Goal: Task Accomplishment & Management: Manage account settings

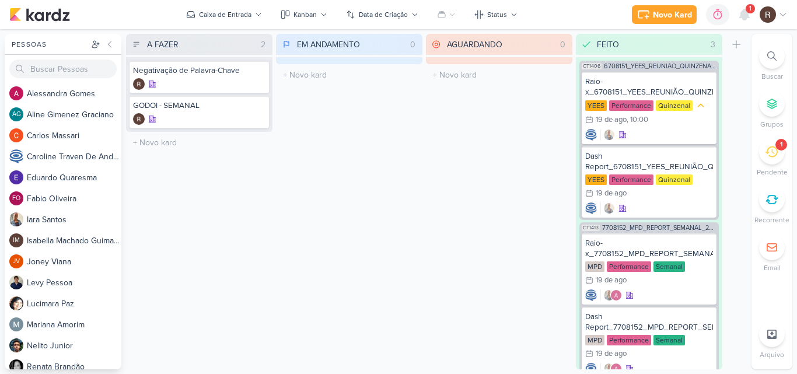
click at [750, 12] on span "1" at bounding box center [750, 8] width 2 height 9
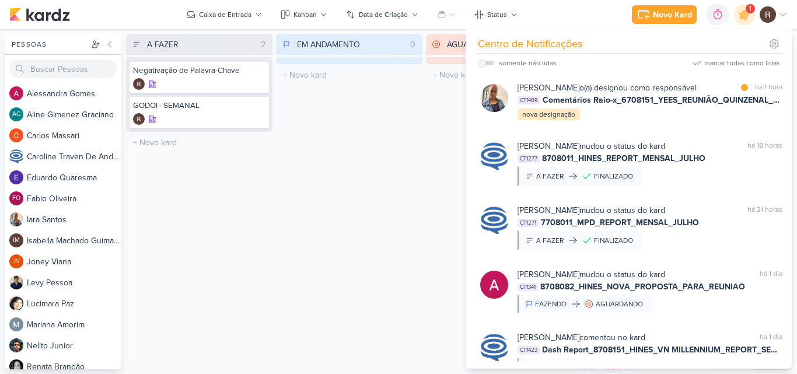
click at [750, 12] on span "1" at bounding box center [750, 8] width 2 height 9
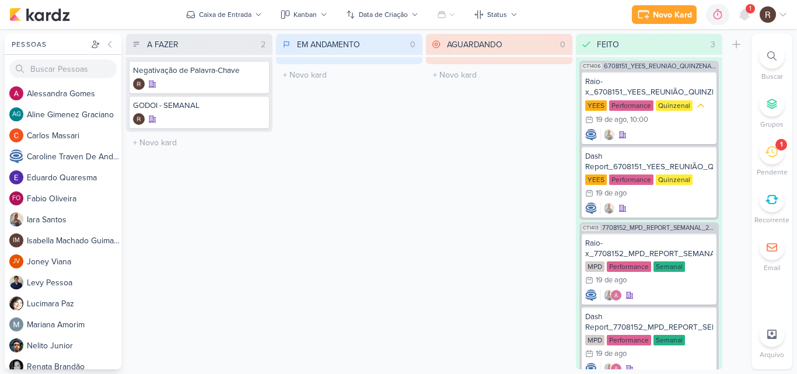
click at [777, 159] on div "1" at bounding box center [772, 152] width 26 height 26
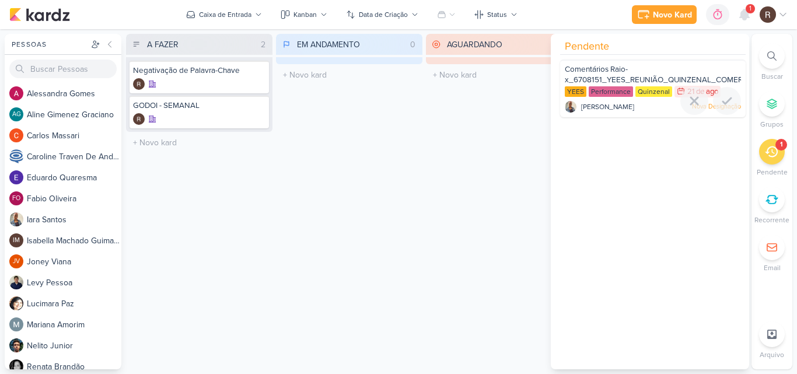
click at [647, 95] on div "Quinzenal" at bounding box center [653, 91] width 37 height 11
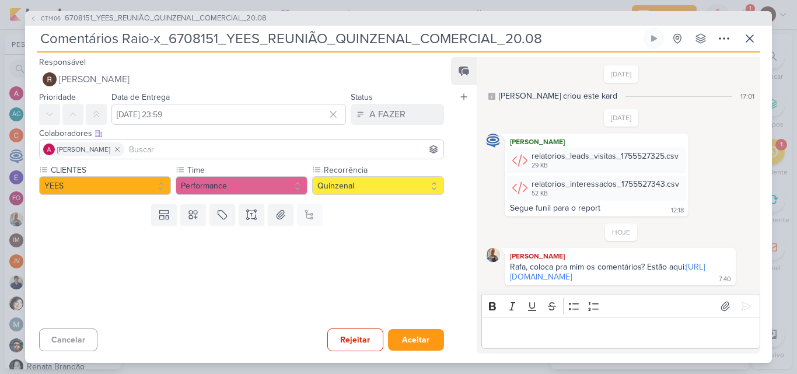
scroll to position [16, 0]
click at [412, 331] on button "Aceitar" at bounding box center [416, 340] width 56 height 22
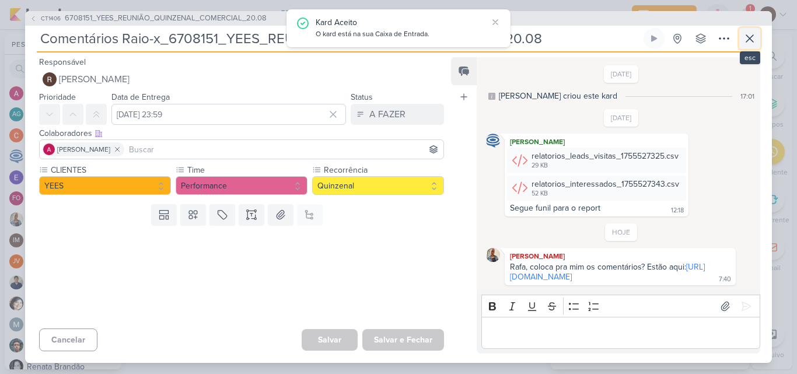
click at [747, 35] on icon at bounding box center [749, 38] width 7 height 7
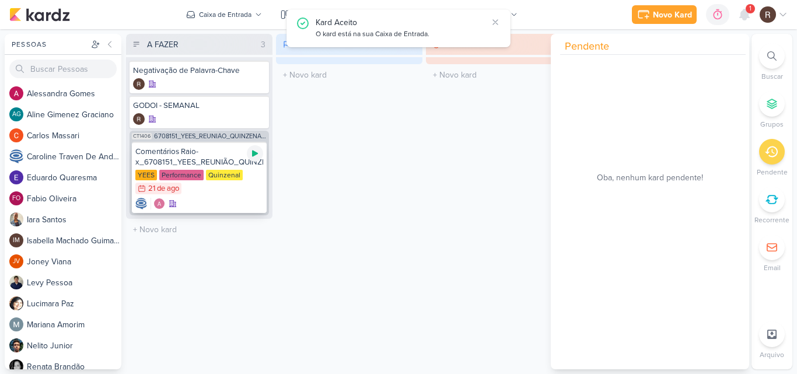
click at [253, 153] on icon at bounding box center [255, 154] width 6 height 6
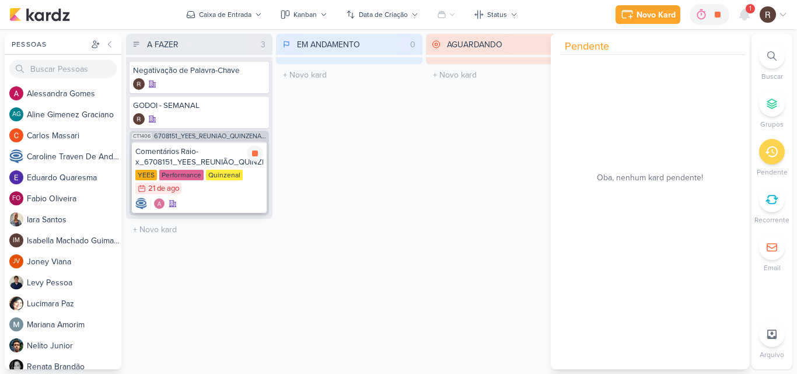
click at [193, 181] on div "YEES Performance Quinzenal 21/8 [DATE]" at bounding box center [199, 183] width 128 height 26
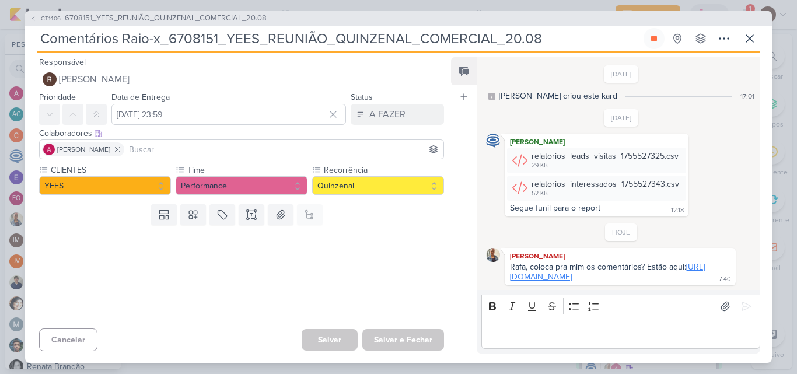
click at [535, 268] on link "[URL][DOMAIN_NAME]" at bounding box center [607, 272] width 195 height 20
click at [514, 333] on p "Editor editing area: main" at bounding box center [620, 333] width 267 height 14
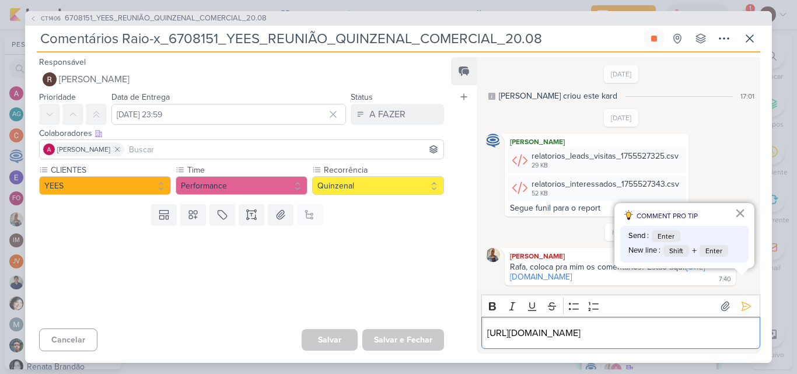
scroll to position [58, 0]
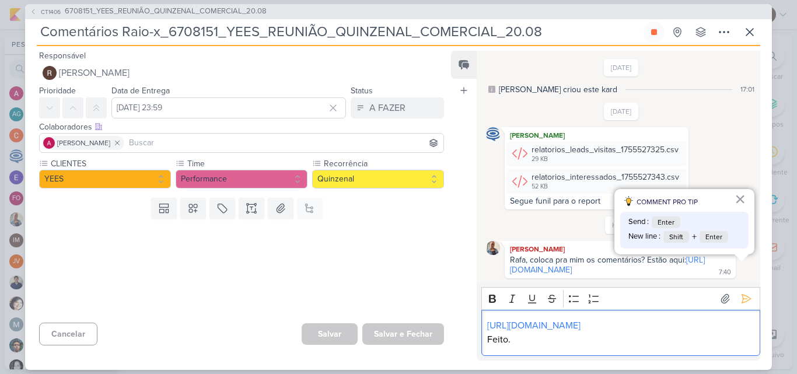
click at [469, 208] on div "Feed Atrelar email Solte o email para atrelar ao kard" at bounding box center [464, 206] width 26 height 310
click at [741, 293] on icon at bounding box center [747, 299] width 12 height 12
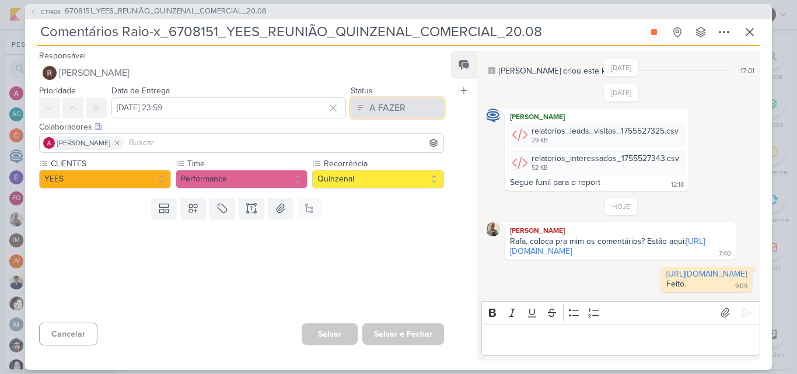
click at [394, 101] on div "A FAZER" at bounding box center [387, 108] width 36 height 14
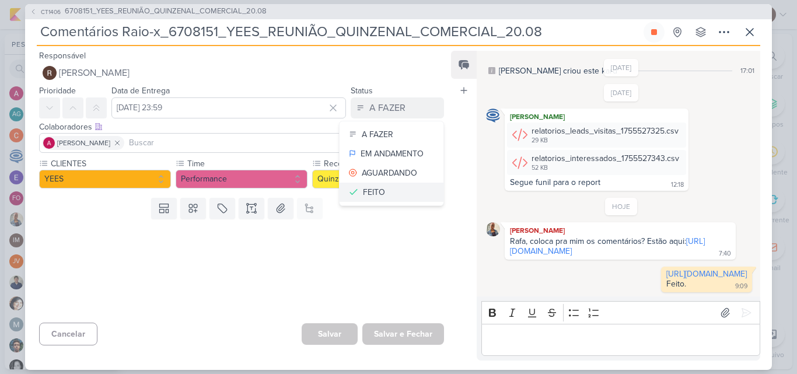
click at [385, 197] on button "FEITO" at bounding box center [392, 192] width 104 height 19
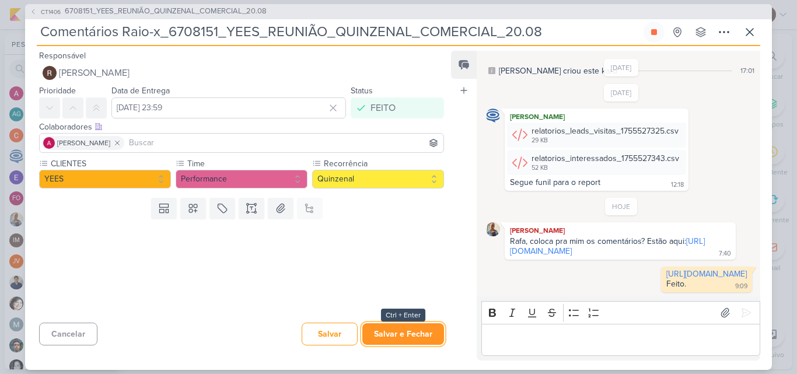
click at [407, 332] on button "Salvar e Fechar" at bounding box center [403, 334] width 82 height 22
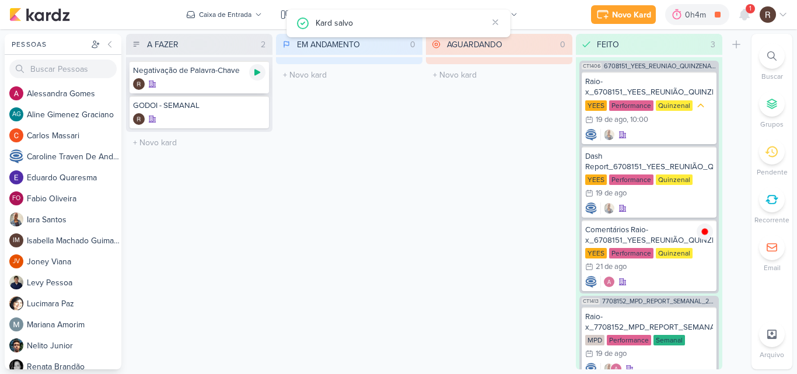
click at [258, 75] on icon at bounding box center [257, 72] width 9 height 9
click at [259, 108] on icon at bounding box center [257, 107] width 6 height 6
click at [742, 18] on icon at bounding box center [744, 14] width 9 height 11
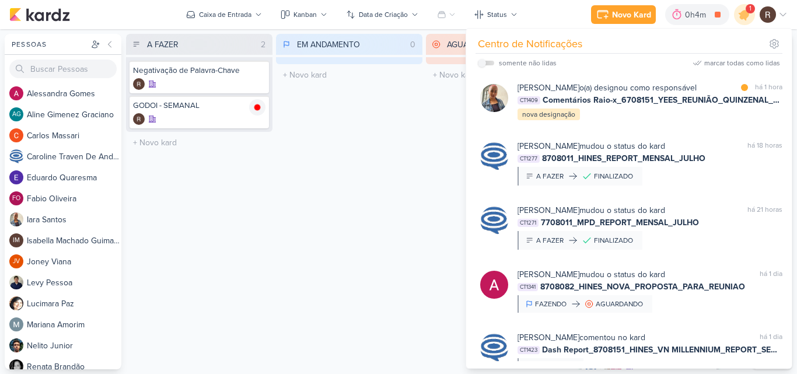
click at [341, 141] on div "EM ANDAMENTO 0 Mover Para Esquerda Mover Para Direita [GEOGRAPHIC_DATA] O títul…" at bounding box center [349, 202] width 146 height 336
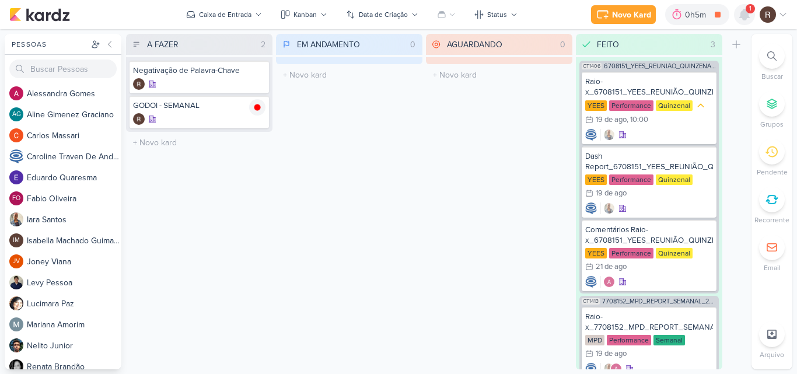
click at [749, 18] on icon at bounding box center [744, 14] width 9 height 11
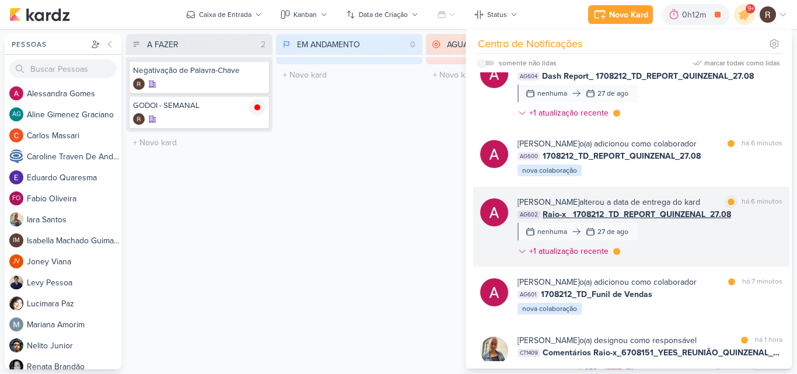
scroll to position [467, 0]
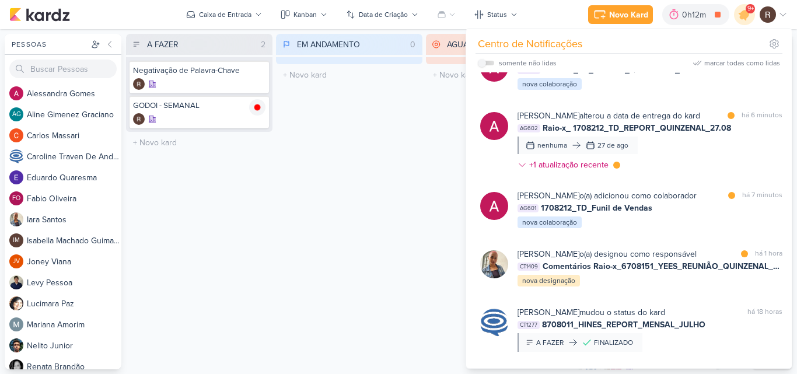
click at [371, 209] on div "EM ANDAMENTO 0 Mover Para Esquerda Mover Para Direita [GEOGRAPHIC_DATA] O títul…" at bounding box center [349, 202] width 146 height 336
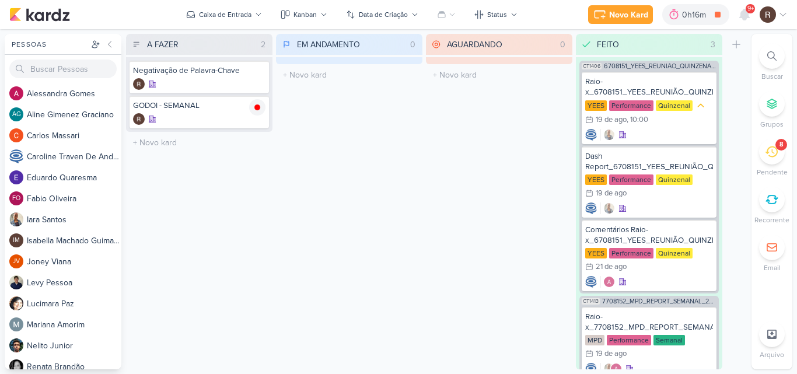
click at [776, 148] on icon at bounding box center [771, 151] width 13 height 11
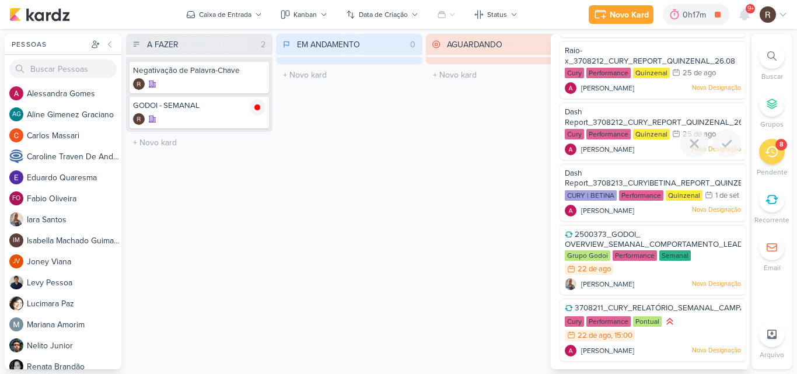
scroll to position [245, 0]
click at [725, 272] on icon at bounding box center [727, 278] width 14 height 14
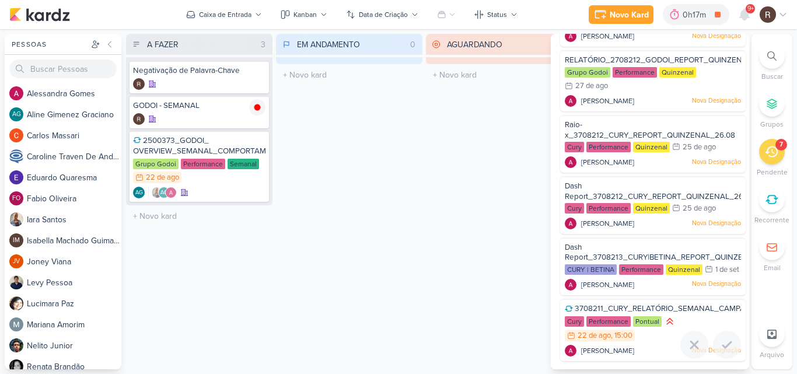
click at [696, 306] on span "3708211_CURY_RELATÓRIO_SEMANAL_CAMPANHA_CONTRATAÇÃO_RJ" at bounding box center [705, 308] width 261 height 9
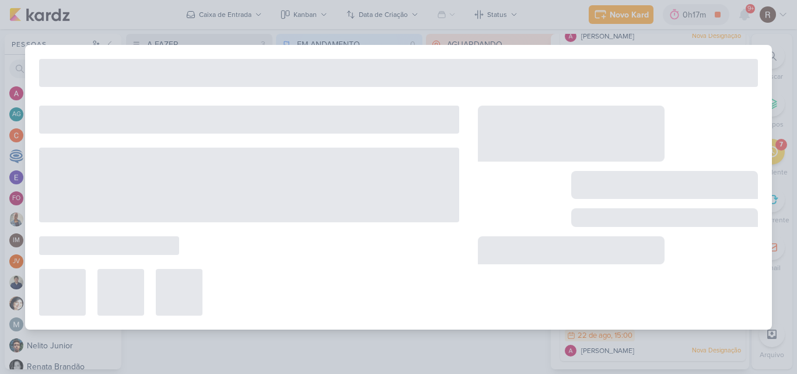
type input "3708211_CURY_RELATÓRIO_SEMANAL_CAMPANHA_CONTRATAÇÃO_RJ"
type input "[DATE] 15:00"
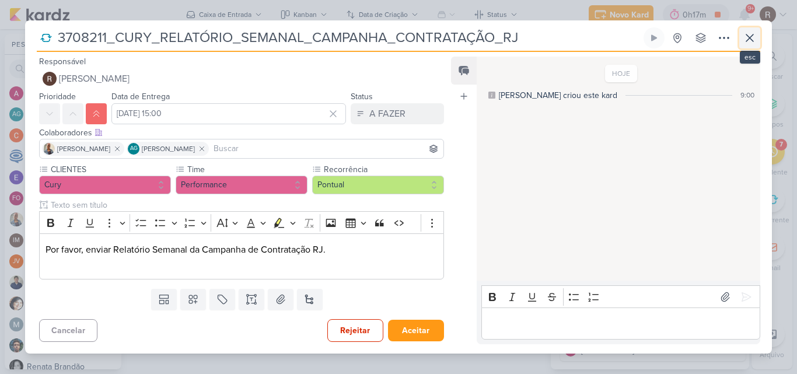
click at [748, 37] on icon at bounding box center [750, 38] width 14 height 14
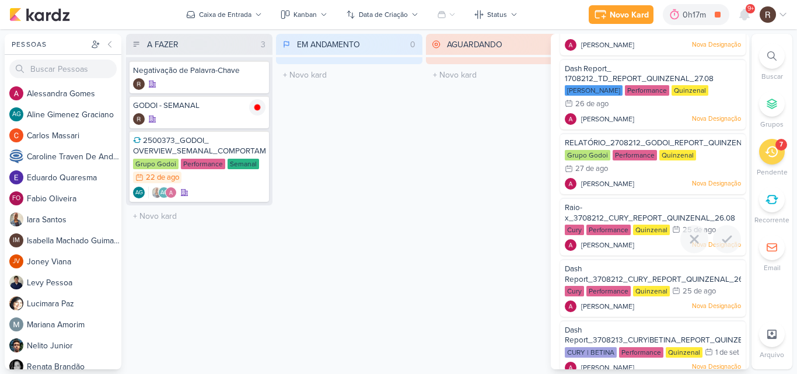
scroll to position [54, 0]
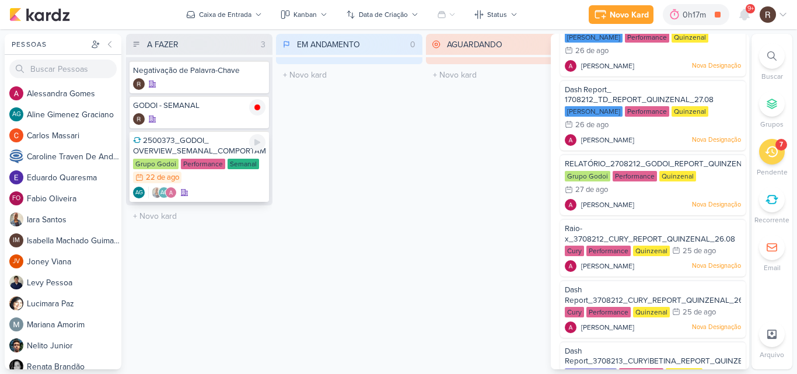
click at [224, 156] on div "2500373_GODOI_ OVERVIEW_SEMANAL_COMPORTAMENTO_LEADS" at bounding box center [199, 145] width 132 height 21
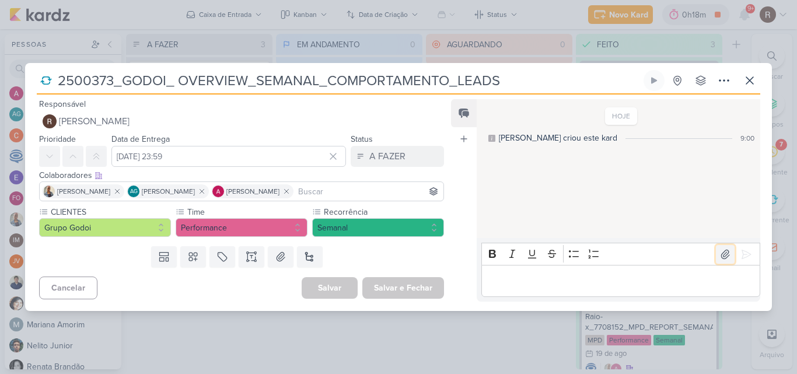
click at [721, 255] on icon at bounding box center [725, 254] width 8 height 9
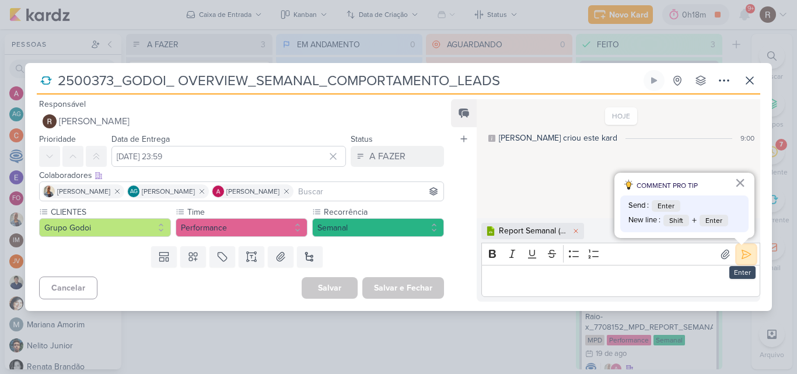
click at [741, 256] on icon at bounding box center [747, 255] width 12 height 12
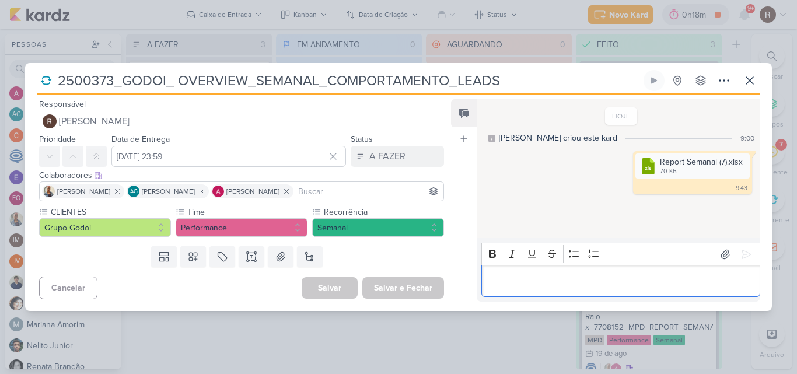
click at [565, 286] on p "Editor editing area: main" at bounding box center [620, 281] width 267 height 14
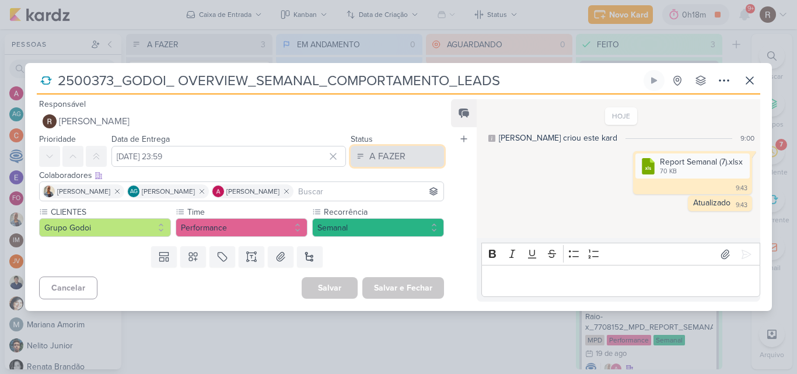
click at [379, 160] on div "A FAZER" at bounding box center [387, 156] width 36 height 14
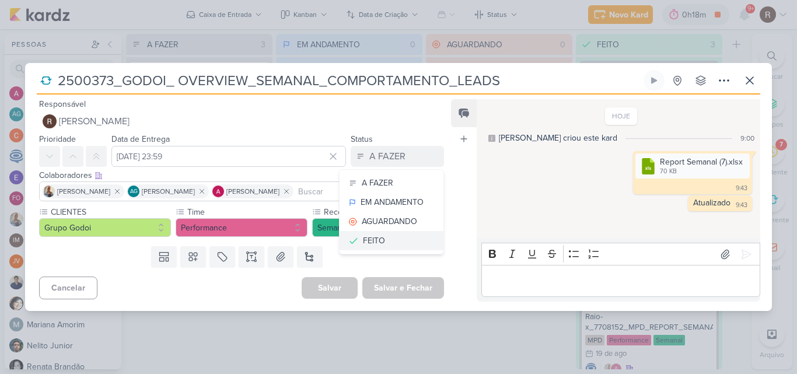
click at [374, 242] on div "FEITO" at bounding box center [374, 241] width 22 height 12
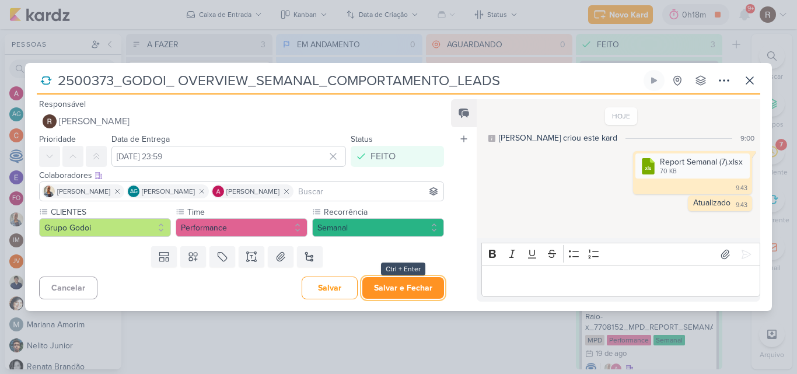
click at [387, 287] on button "Salvar e Fechar" at bounding box center [403, 288] width 82 height 22
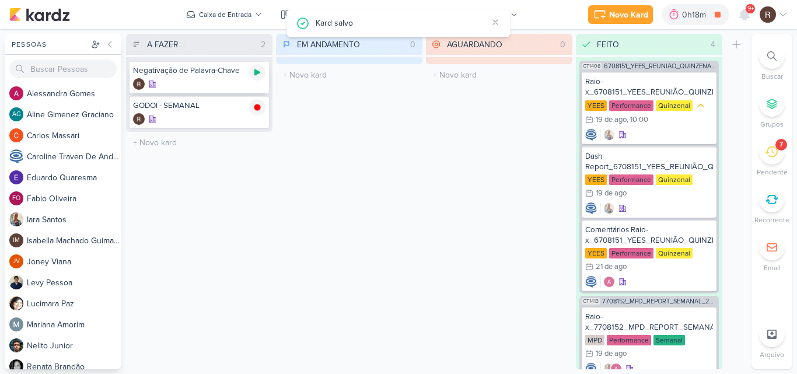
click at [256, 73] on icon at bounding box center [257, 72] width 6 height 6
click at [776, 151] on icon at bounding box center [771, 151] width 13 height 13
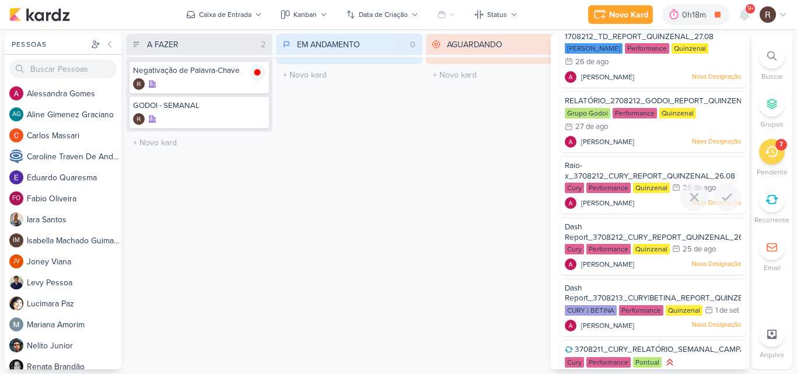
scroll to position [170, 0]
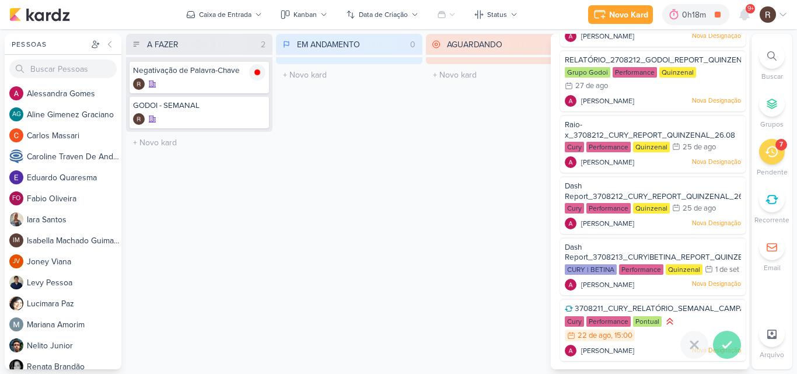
click at [729, 347] on icon at bounding box center [727, 345] width 14 height 14
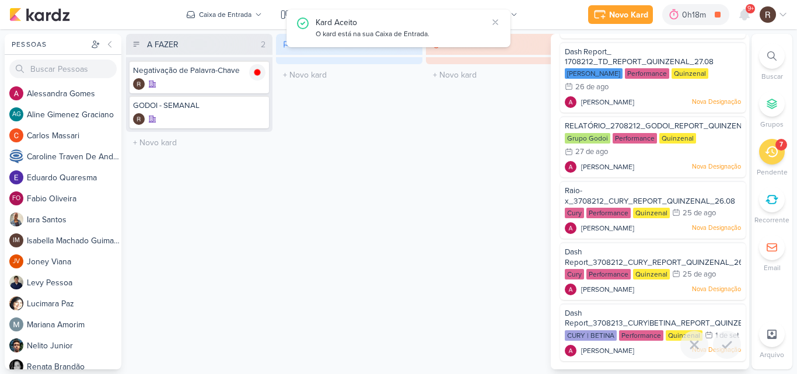
scroll to position [104, 0]
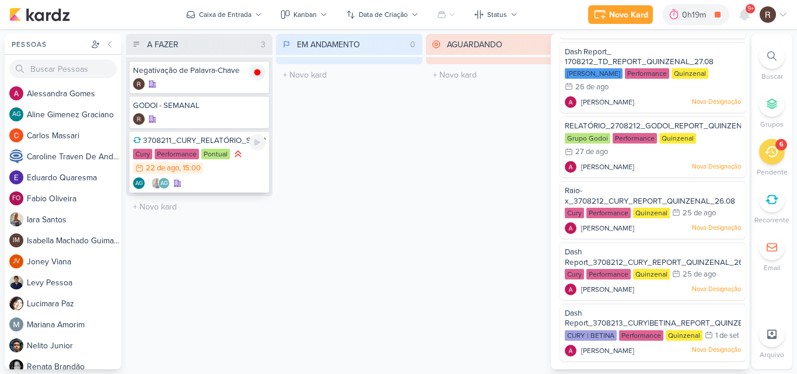
click at [214, 183] on div "AG AG" at bounding box center [199, 183] width 132 height 12
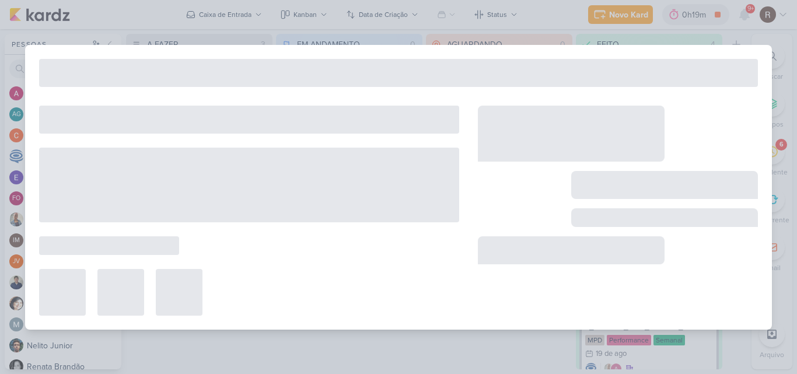
type input "3708211_CURY_RELATÓRIO_SEMANAL_CAMPANHA_CONTRATAÇÃO_RJ"
type input "[DATE] 15:00"
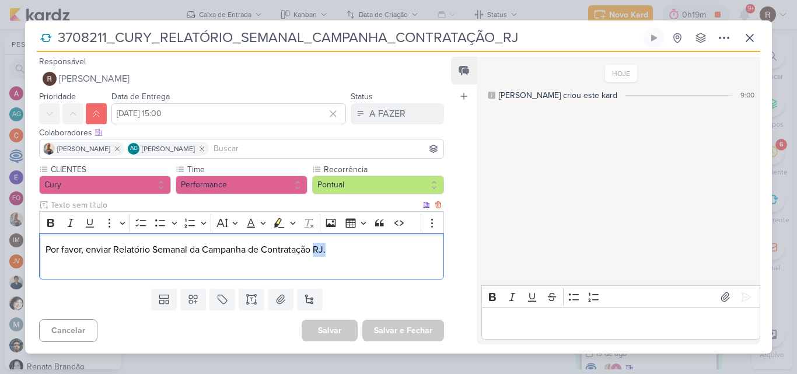
drag, startPoint x: 314, startPoint y: 252, endPoint x: 339, endPoint y: 255, distance: 25.3
click at [339, 255] on p "Por favor, enviar Relatório Semanal da Campanha de Contratação RJ." at bounding box center [242, 257] width 392 height 28
click at [362, 263] on p "Por favor, enviar Relatório Semanal da Campanha de Contratação RJ." at bounding box center [242, 257] width 392 height 28
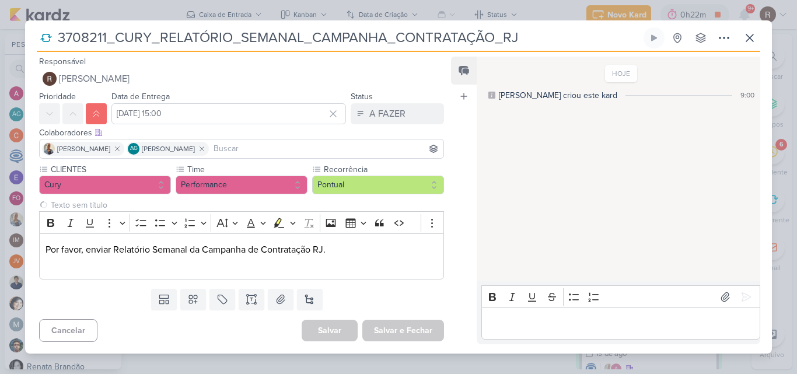
click at [561, 175] on div "HOJE [PERSON_NAME] criou este kard 9:00" at bounding box center [618, 169] width 282 height 223
click at [750, 37] on icon at bounding box center [749, 37] width 7 height 7
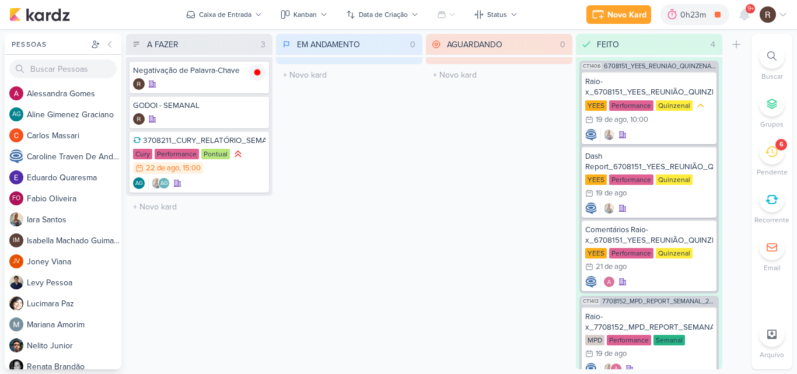
click at [768, 155] on icon at bounding box center [771, 151] width 13 height 13
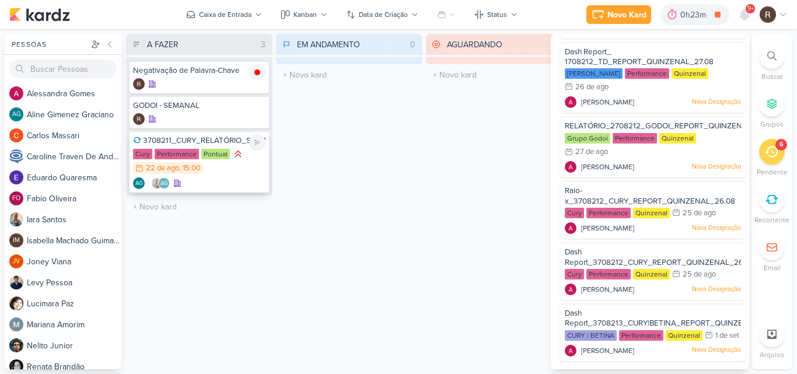
click at [191, 144] on div "3708211_CURY_RELATÓRIO_SEMANAL_CAMPANHA_CONTRATAÇÃO_RJ" at bounding box center [199, 140] width 132 height 11
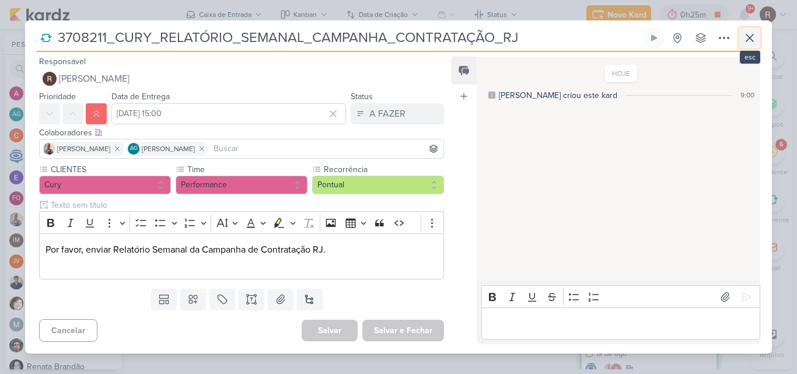
click at [755, 42] on icon at bounding box center [750, 38] width 14 height 14
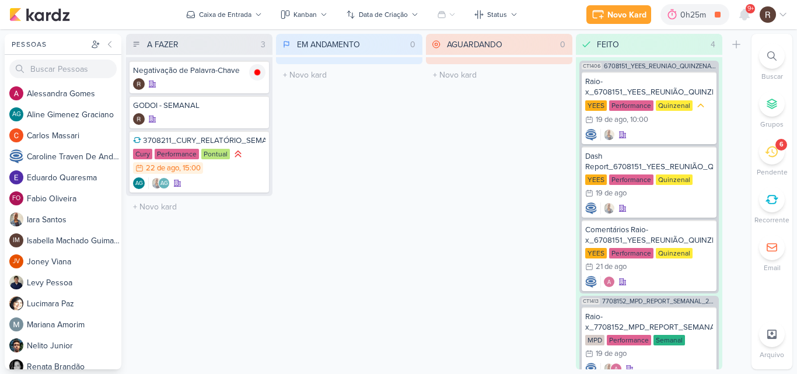
click at [534, 144] on div "AGUARDANDO 0 Mover Para Esquerda Mover Para Direita [GEOGRAPHIC_DATA] O título …" at bounding box center [499, 202] width 146 height 336
click at [212, 153] on div "Pontual" at bounding box center [215, 154] width 29 height 11
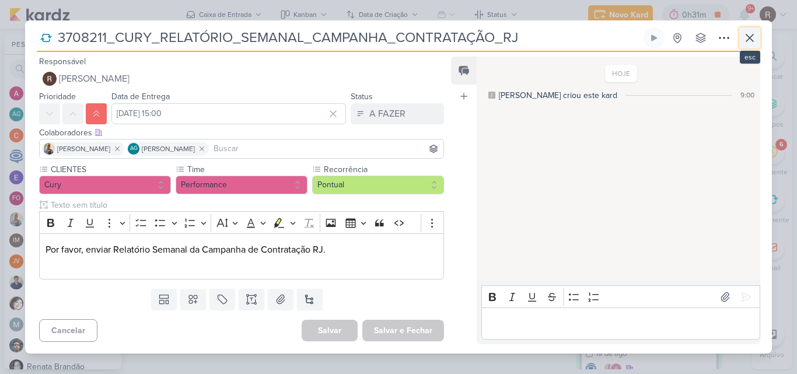
click at [750, 34] on icon at bounding box center [750, 38] width 14 height 14
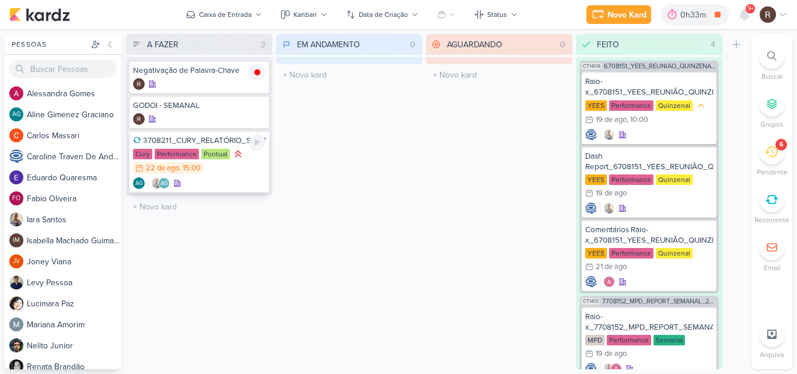
click at [219, 148] on div "3708211_CURY_RELATÓRIO_SEMANAL_CAMPANHA_CONTRATAÇÃO_RJ Cury Performance Pontual…" at bounding box center [199, 162] width 139 height 62
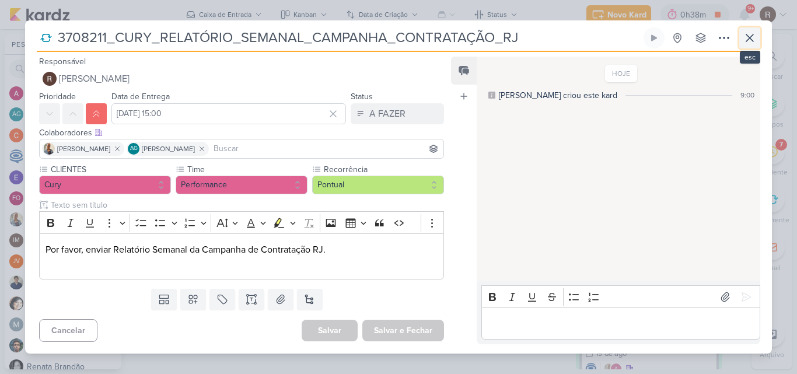
click at [744, 31] on icon at bounding box center [750, 38] width 14 height 14
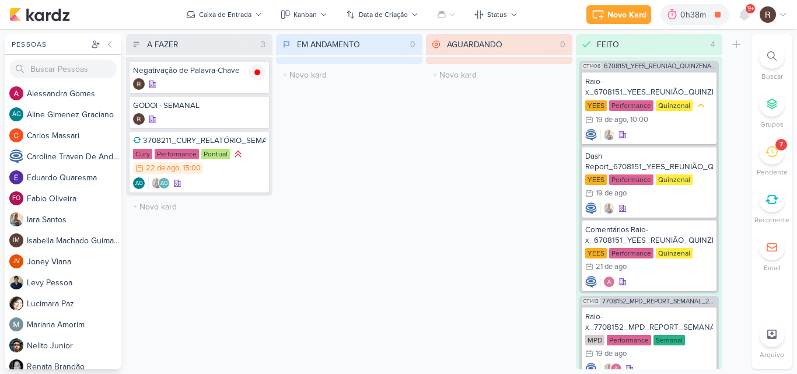
click at [777, 153] on icon at bounding box center [771, 151] width 13 height 11
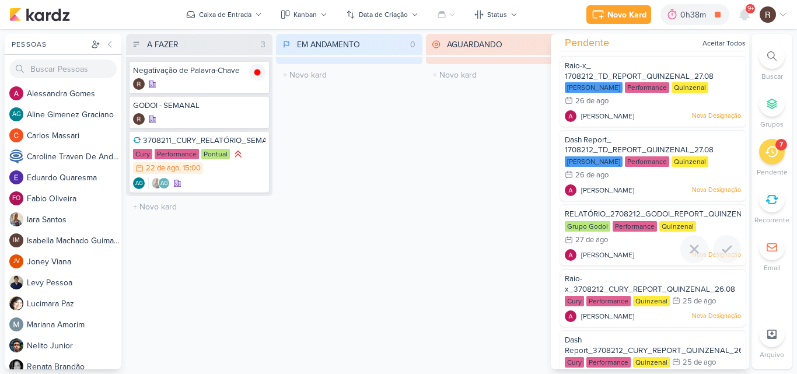
scroll to position [0, 0]
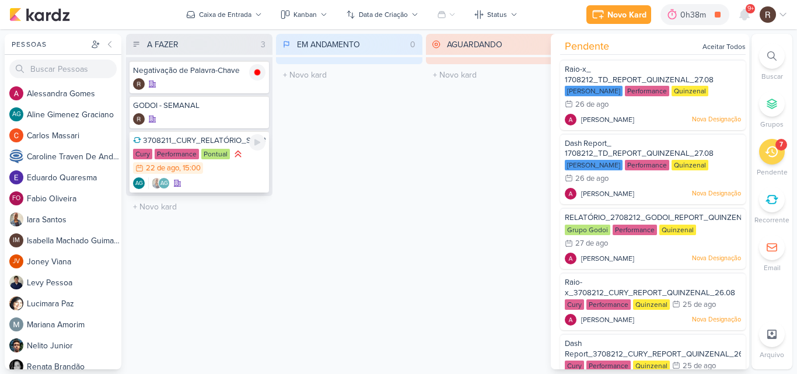
click at [201, 149] on div "Pontual" at bounding box center [215, 154] width 29 height 11
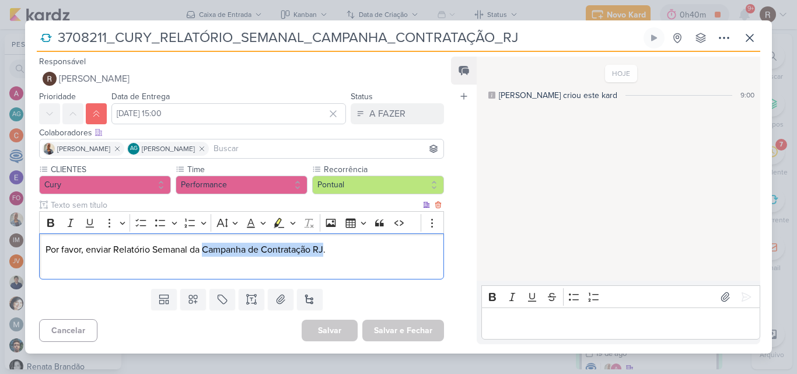
drag, startPoint x: 203, startPoint y: 246, endPoint x: 325, endPoint y: 250, distance: 122.0
click at [325, 250] on p "Por favor, enviar Relatório Semanal da Campanha de Contratação RJ." at bounding box center [242, 257] width 392 height 28
copy p "Campanha de Contratação RJ"
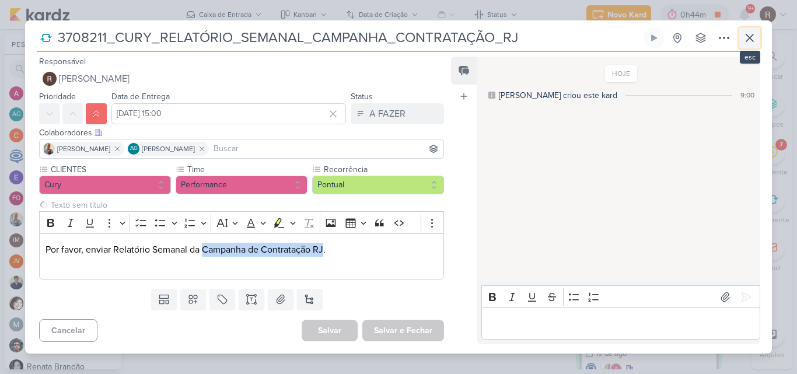
click at [749, 41] on icon at bounding box center [750, 38] width 14 height 14
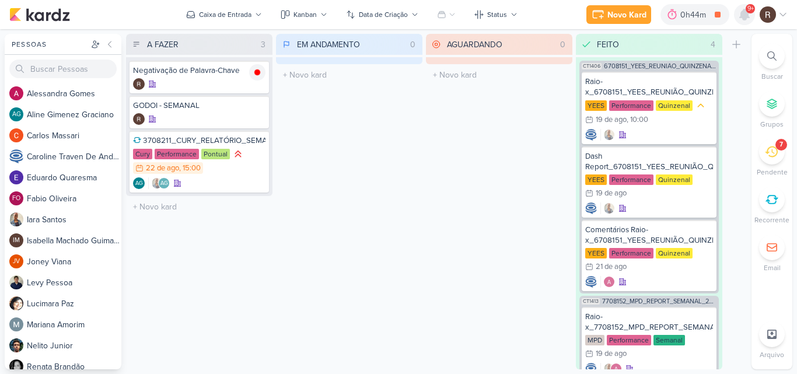
click at [746, 18] on icon at bounding box center [744, 14] width 9 height 11
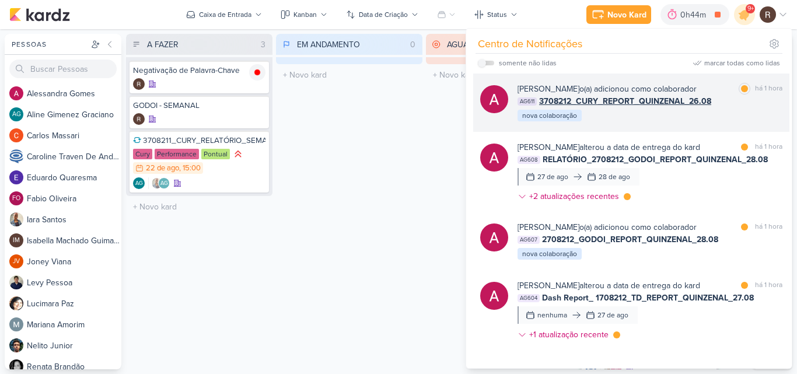
click at [658, 108] on div "[PERSON_NAME] o(a) adicionou como colaborador marcar como lida há 1 hora AG611 …" at bounding box center [650, 103] width 265 height 40
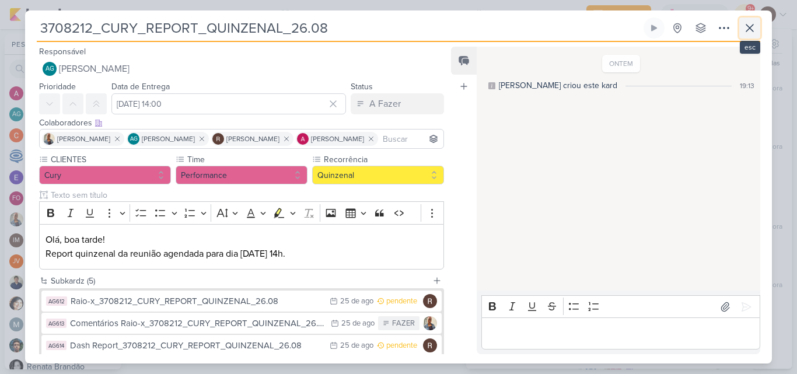
click at [746, 29] on icon at bounding box center [750, 28] width 14 height 14
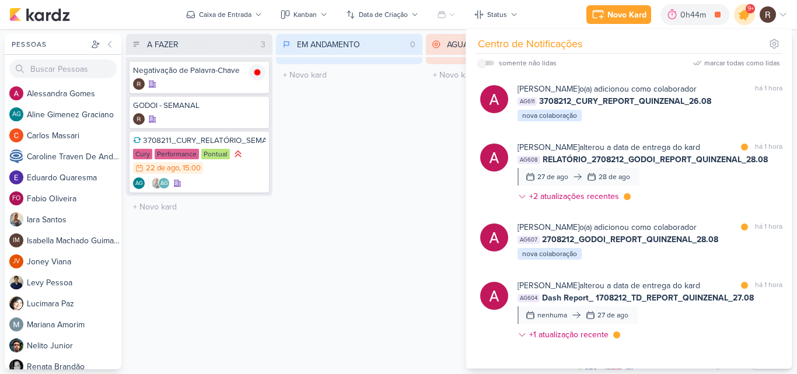
click at [748, 21] on div at bounding box center [745, 15] width 30 height 30
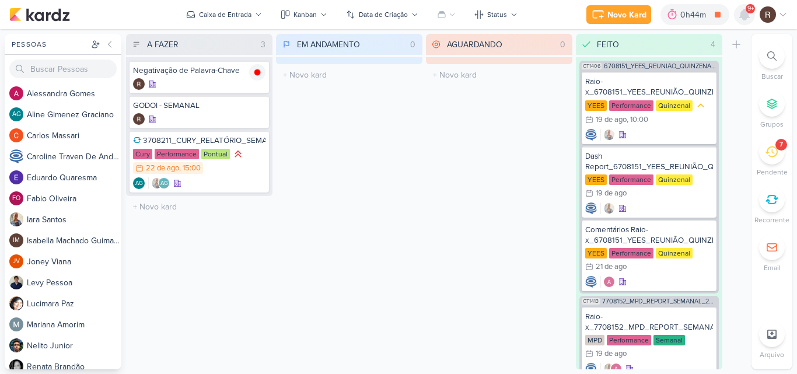
click at [748, 21] on icon at bounding box center [745, 15] width 14 height 14
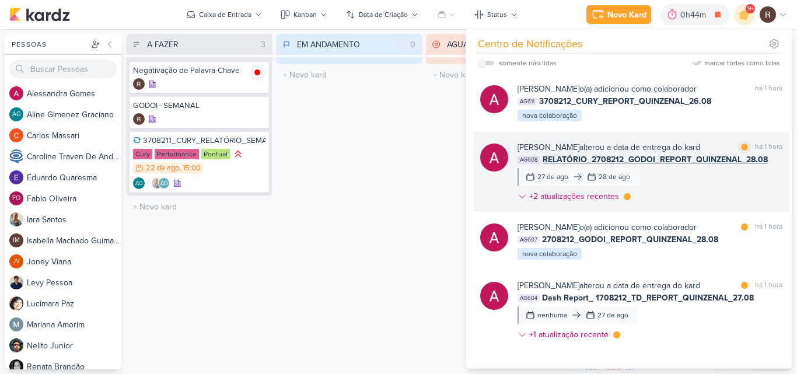
click at [675, 188] on div "[PERSON_NAME] alterou a data de entrega do kard marcar como lida há 1 hora AG60…" at bounding box center [650, 174] width 265 height 66
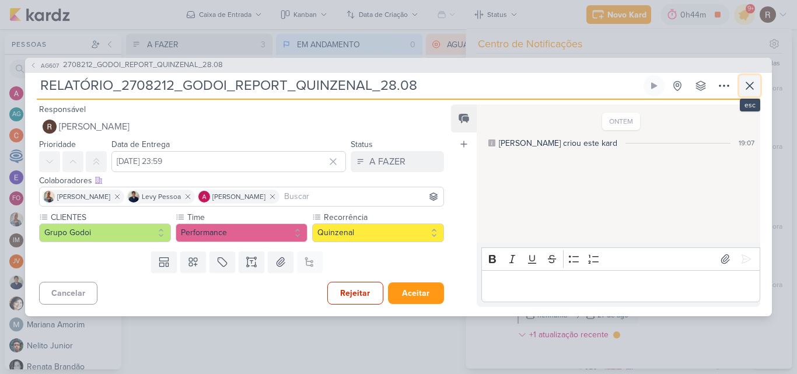
click at [746, 86] on icon at bounding box center [750, 86] width 14 height 14
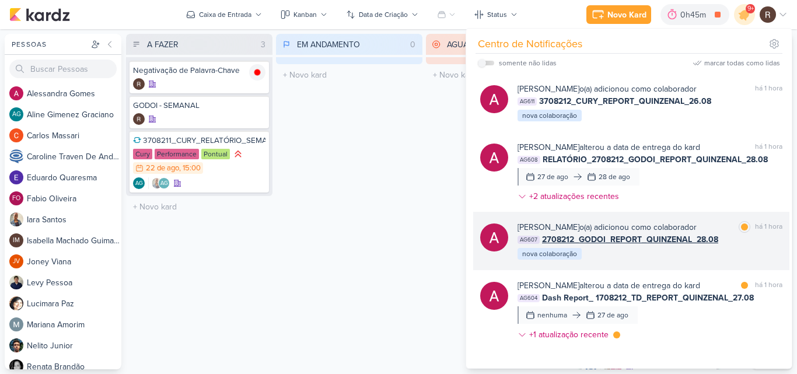
click at [673, 235] on span "2708212_GODOI_REPORT_QUINZENAL_28.08" at bounding box center [630, 239] width 176 height 12
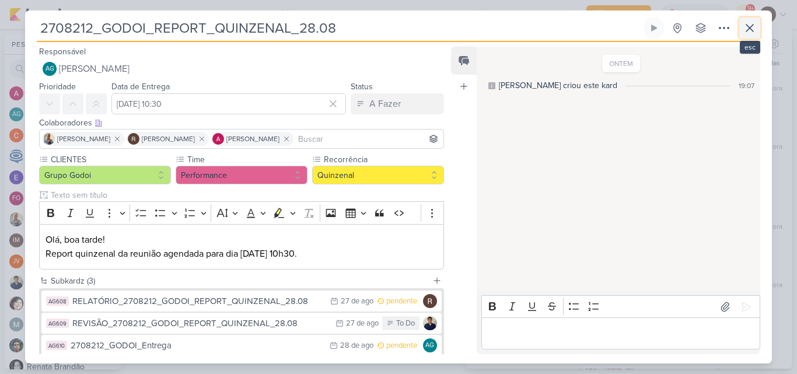
click at [746, 25] on icon at bounding box center [749, 28] width 7 height 7
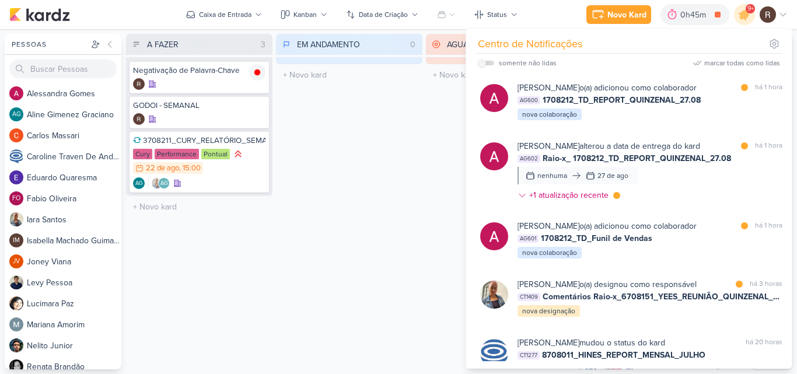
scroll to position [764, 0]
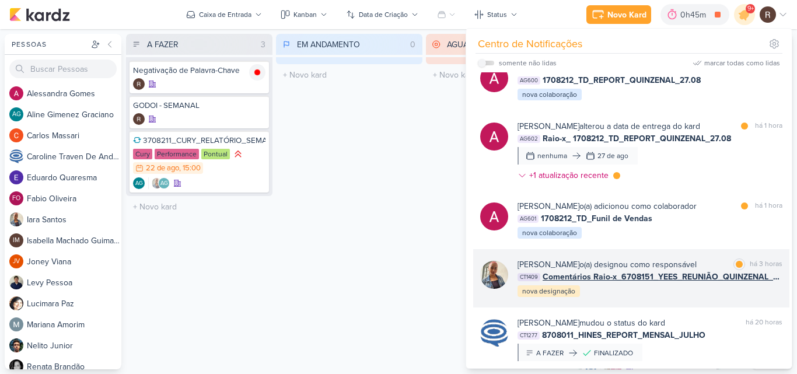
click at [717, 290] on div "[PERSON_NAME] o(a) designou como responsável marcar como lida há 3 horas CT1409…" at bounding box center [650, 279] width 265 height 40
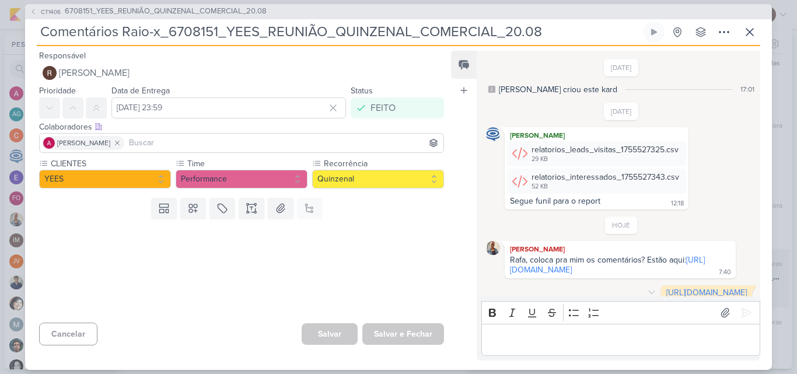
scroll to position [68, 0]
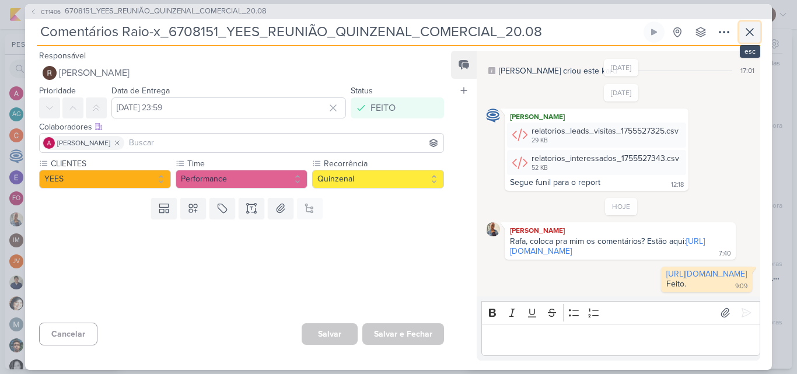
click at [751, 35] on icon at bounding box center [750, 32] width 14 height 14
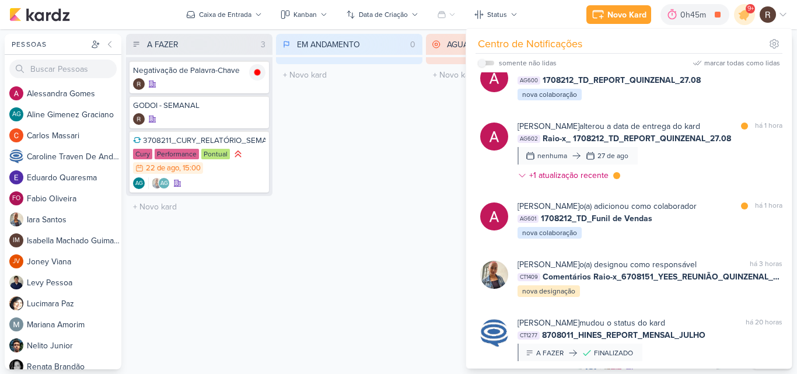
click at [465, 169] on div "AGUARDANDO 0 Mover Para Esquerda Mover Para Direita [GEOGRAPHIC_DATA] O título …" at bounding box center [499, 202] width 146 height 336
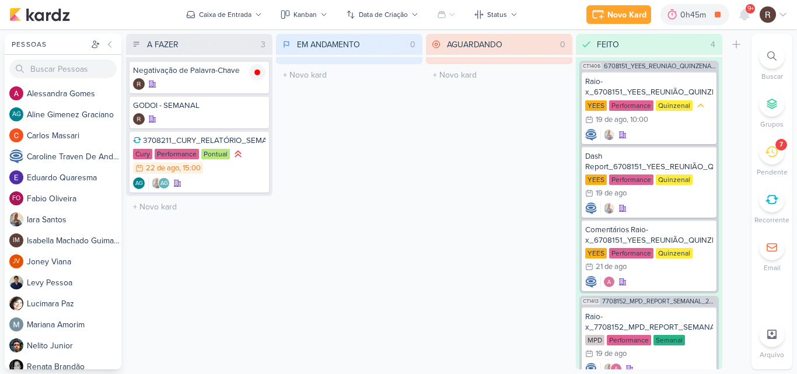
click at [783, 151] on div "7" at bounding box center [772, 152] width 26 height 26
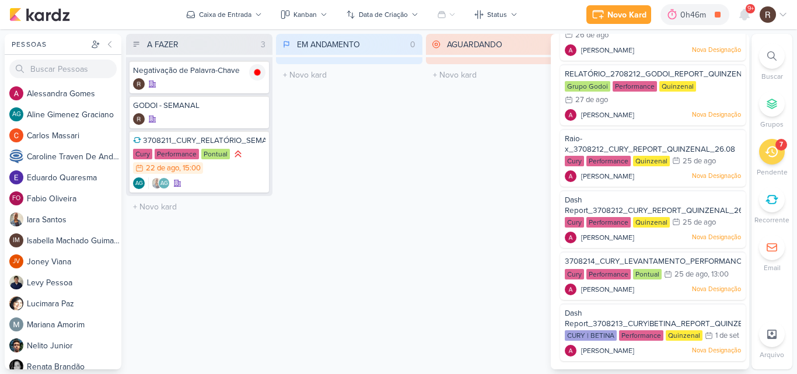
scroll to position [151, 0]
click at [673, 257] on span "3708214_CURY_LEVANTAMENTO_PERFORMANCE_CRIATIVOS_1A_EDICAO_SP" at bounding box center [707, 261] width 284 height 9
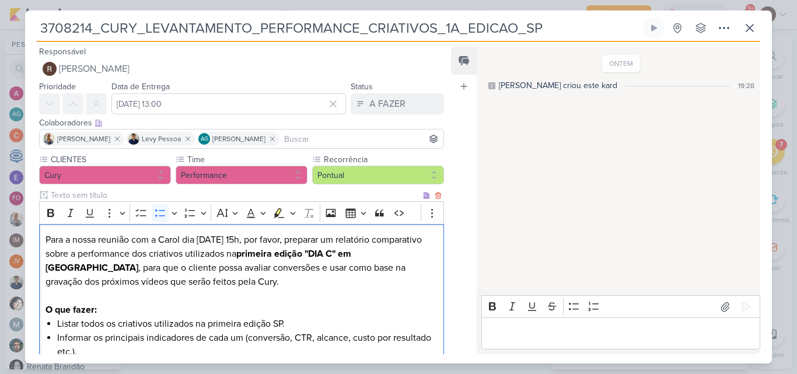
click at [387, 346] on li "Informar os principais indicadores de cada um (conversão, CTR, alcance, custo p…" at bounding box center [247, 345] width 380 height 28
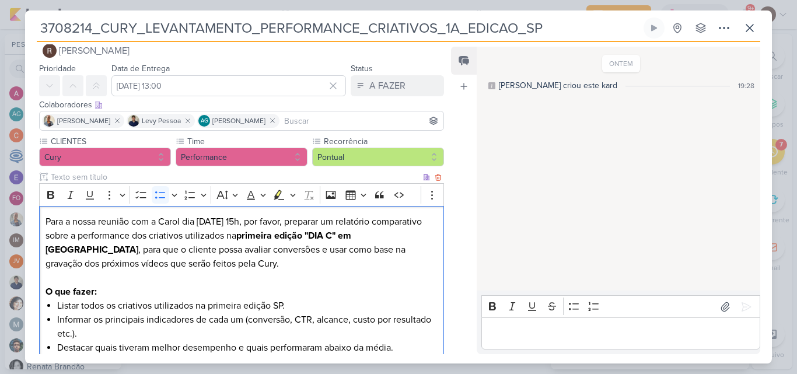
scroll to position [32, 0]
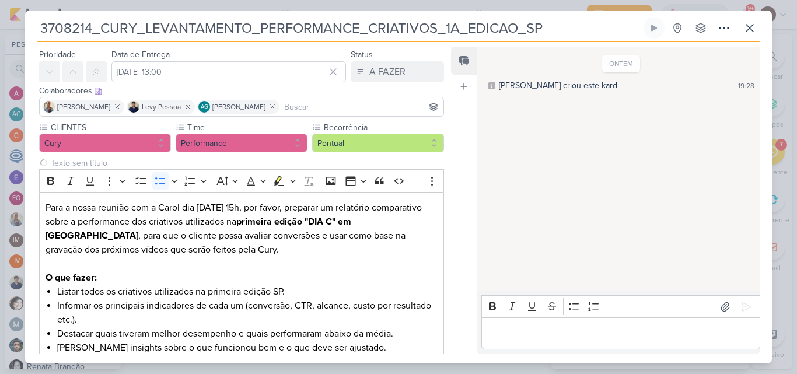
click at [567, 203] on div "ONTEM [PERSON_NAME] criou este kard 19:28" at bounding box center [618, 169] width 282 height 243
click at [752, 32] on icon at bounding box center [750, 28] width 14 height 14
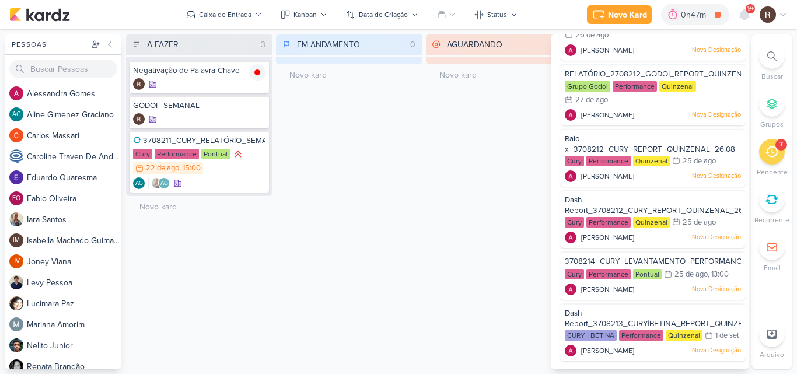
click at [420, 266] on div "EM ANDAMENTO 0 Mover Para Esquerda Mover Para Direita [GEOGRAPHIC_DATA] O títul…" at bounding box center [349, 202] width 146 height 336
